Goal: Information Seeking & Learning: Find specific fact

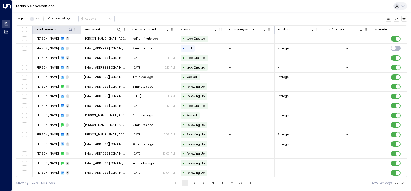
click at [71, 29] on icon at bounding box center [70, 29] width 4 height 4
type input "*******"
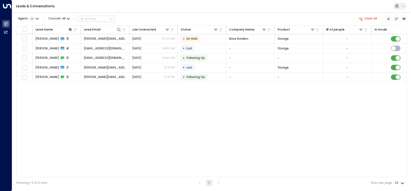
click at [131, 137] on div "Lead Name Lead Email Last Interacted Status Company Name Product # of people AI…" at bounding box center [211, 100] width 391 height 151
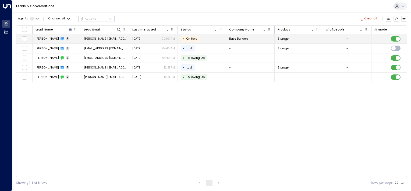
click at [73, 37] on td "[PERSON_NAME] 3" at bounding box center [57, 38] width 48 height 9
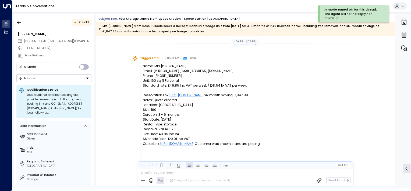
scroll to position [108, 0]
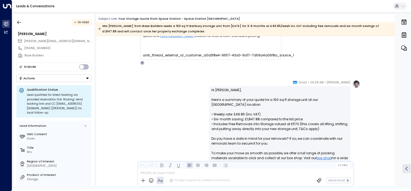
drag, startPoint x: 153, startPoint y: 106, endPoint x: 126, endPoint y: 98, distance: 28.3
click at [153, 106] on div "[PERSON_NAME] • 05:08 AM • Email Hi [PERSON_NAME], Here’s a summary of your quo…" at bounding box center [246, 179] width 230 height 199
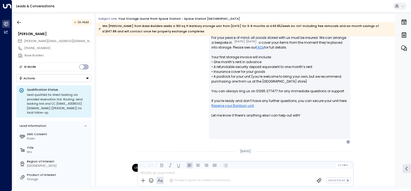
scroll to position [350, 0]
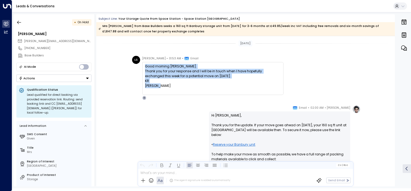
drag, startPoint x: 156, startPoint y: 85, endPoint x: 142, endPoint y: 65, distance: 24.9
click at [142, 65] on div "Good morning [PERSON_NAME]. Thank you for your response and I will be in touch …" at bounding box center [212, 78] width 141 height 33
copy div "Good morning [PERSON_NAME]. Thank you for your response and I will be in touch …"
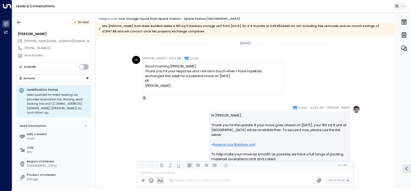
click at [176, 89] on div at bounding box center [213, 90] width 136 height 5
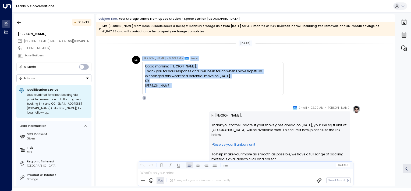
drag, startPoint x: 166, startPoint y: 89, endPoint x: 137, endPoint y: 61, distance: 39.6
click at [137, 61] on div "LS [PERSON_NAME] • 01:53 AM • Email Good morning [PERSON_NAME]. Thank you for y…" at bounding box center [208, 78] width 152 height 44
drag, startPoint x: 137, startPoint y: 61, endPoint x: 170, endPoint y: 87, distance: 42.0
click at [170, 87] on div "[PERSON_NAME]" at bounding box center [213, 85] width 136 height 5
click at [162, 90] on div at bounding box center [213, 90] width 136 height 5
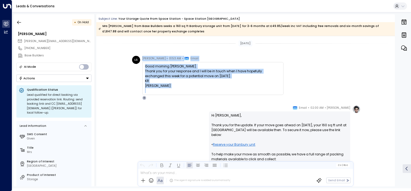
drag, startPoint x: 161, startPoint y: 89, endPoint x: 135, endPoint y: 56, distance: 42.6
click at [135, 56] on div "LS [PERSON_NAME] • 01:53 AM • Email Good morning [PERSON_NAME]. Thank you for y…" at bounding box center [208, 78] width 152 height 44
copy div "[PERSON_NAME] • 01:53 AM • Email Good morning [PERSON_NAME]. Thank you for your…"
